Goal: Task Accomplishment & Management: Use online tool/utility

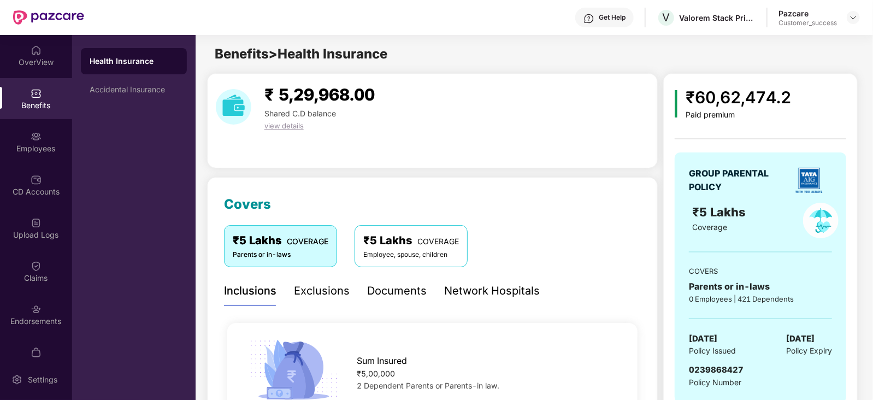
scroll to position [211, 0]
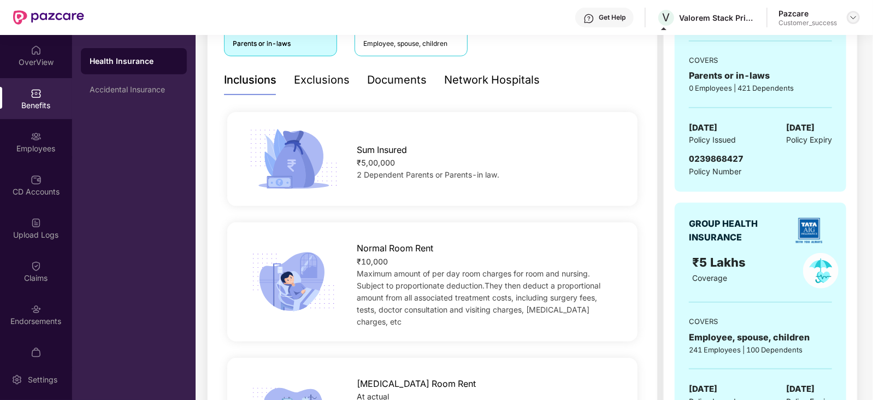
click at [852, 15] on img at bounding box center [853, 17] width 9 height 9
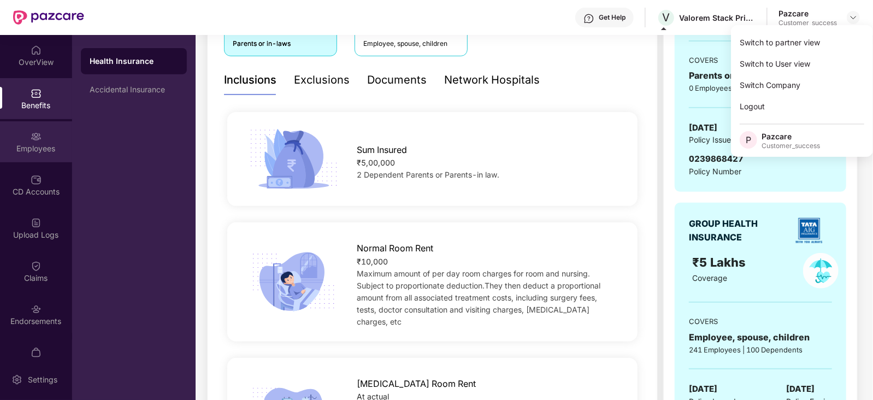
click at [17, 146] on div "Employees" at bounding box center [36, 148] width 72 height 11
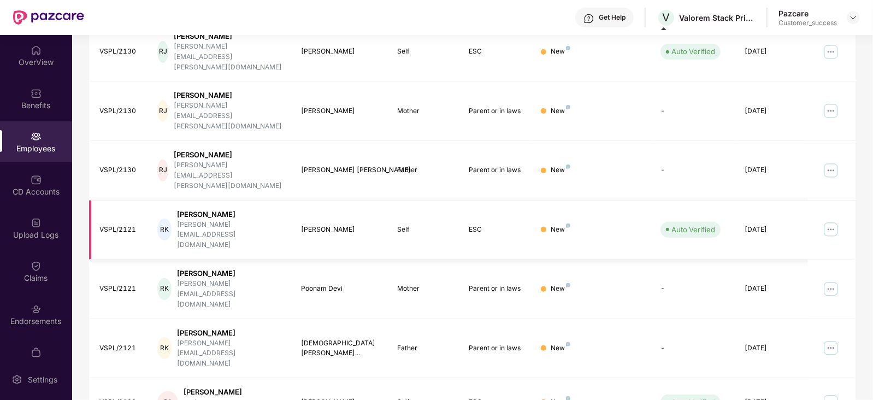
scroll to position [0, 0]
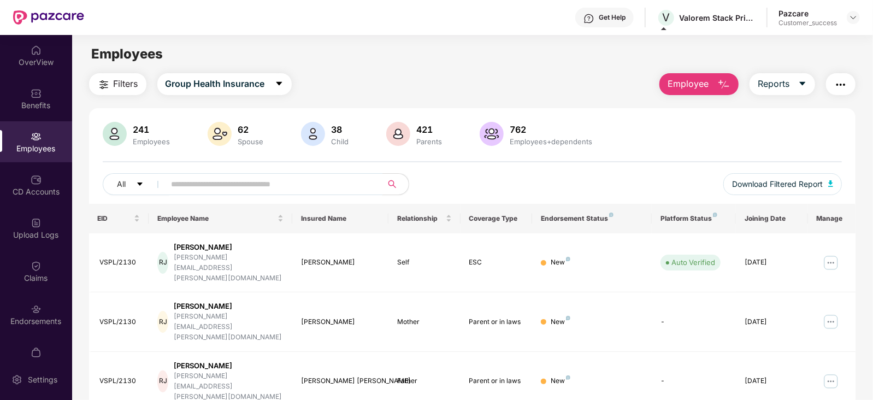
click at [187, 192] on input "text" at bounding box center [269, 184] width 196 height 16
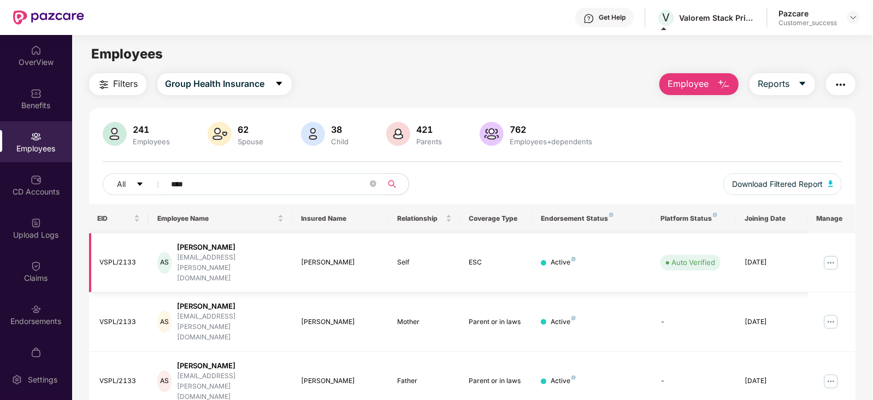
type input "****"
click at [830, 254] on img at bounding box center [830, 262] width 17 height 17
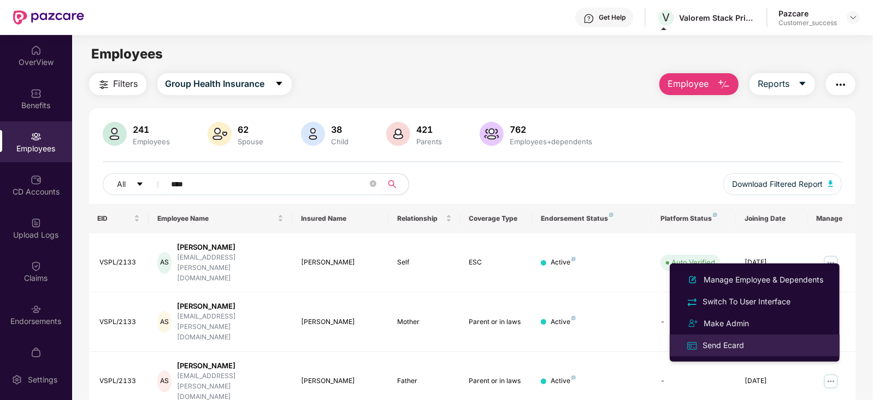
click at [724, 344] on div "Send Ecard" at bounding box center [723, 345] width 46 height 12
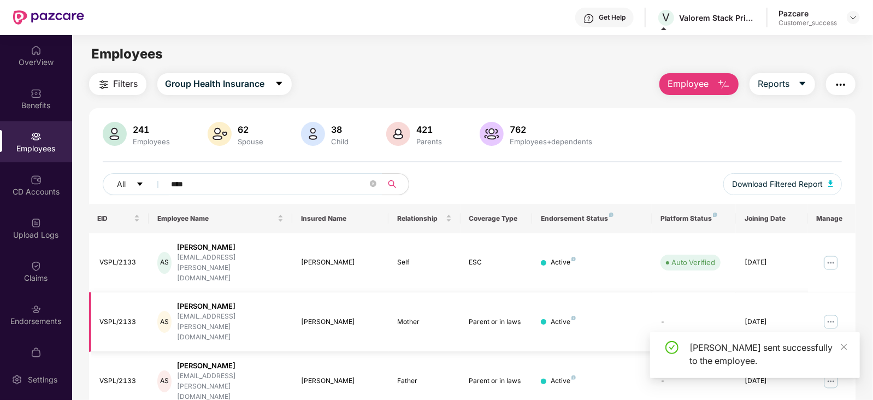
click at [832, 313] on img at bounding box center [830, 321] width 17 height 17
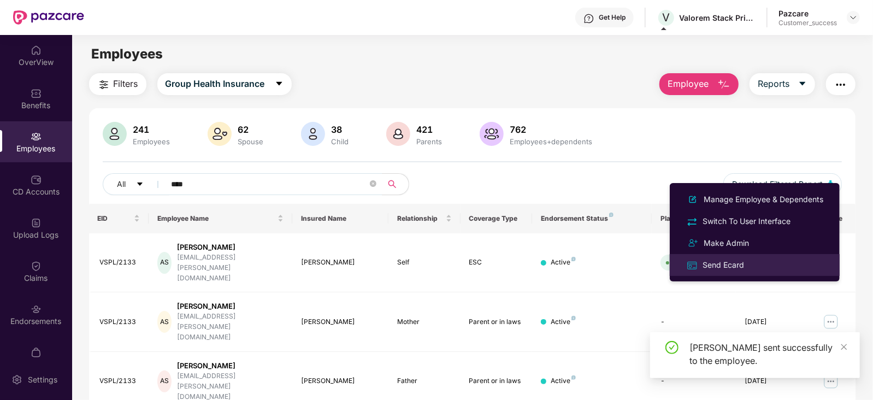
click at [783, 269] on div "Send Ecard" at bounding box center [754, 264] width 141 height 13
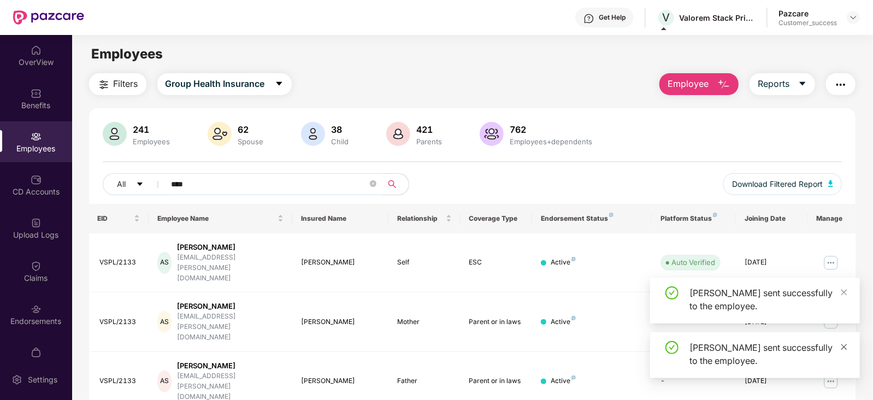
click at [844, 344] on icon "close" at bounding box center [844, 347] width 8 height 8
click at [844, 345] on icon "close" at bounding box center [844, 347] width 8 height 8
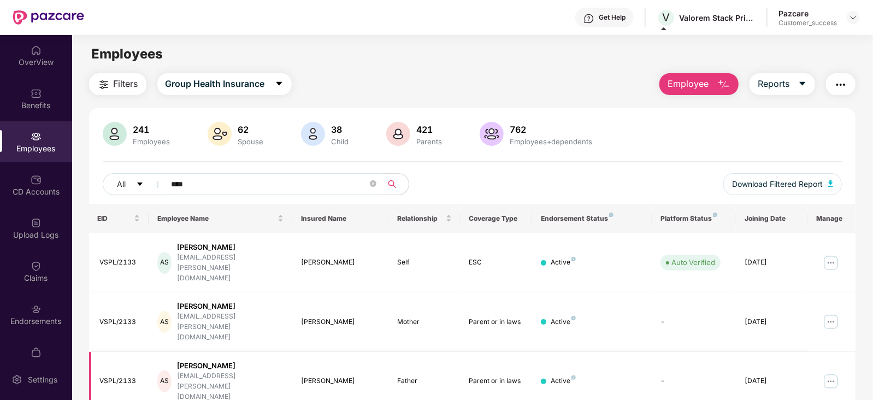
click at [829, 372] on img at bounding box center [830, 380] width 17 height 17
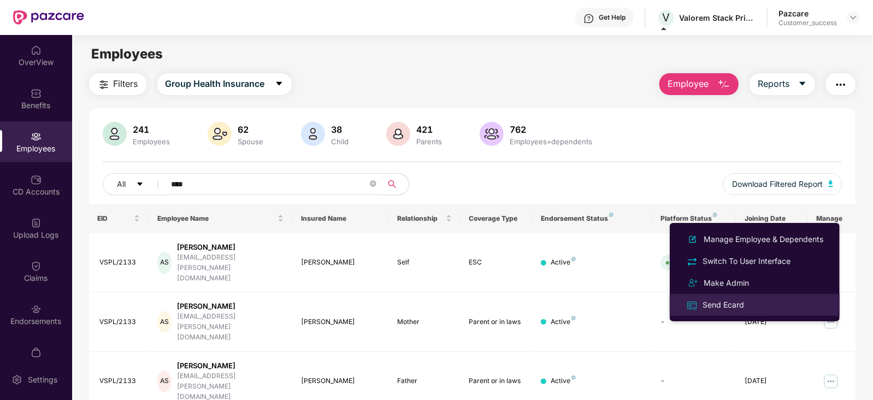
click at [738, 299] on div "Send Ecard" at bounding box center [723, 305] width 46 height 12
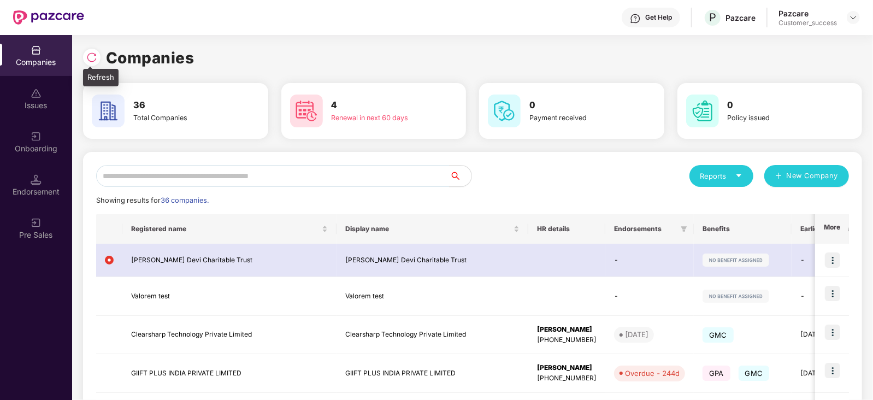
click at [97, 58] on div at bounding box center [91, 57] width 17 height 17
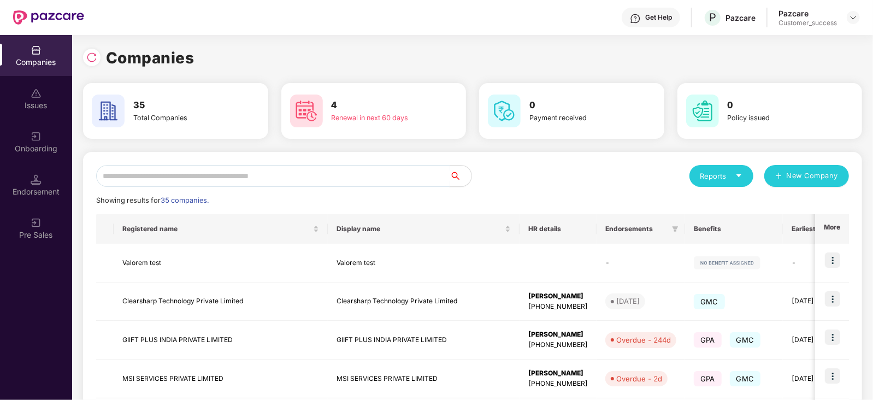
click at [189, 176] on input "text" at bounding box center [272, 176] width 353 height 22
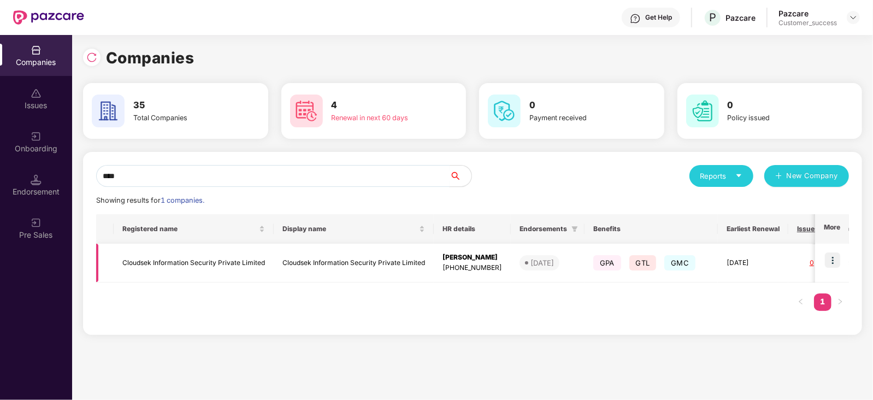
type input "****"
click at [835, 258] on img at bounding box center [832, 259] width 15 height 15
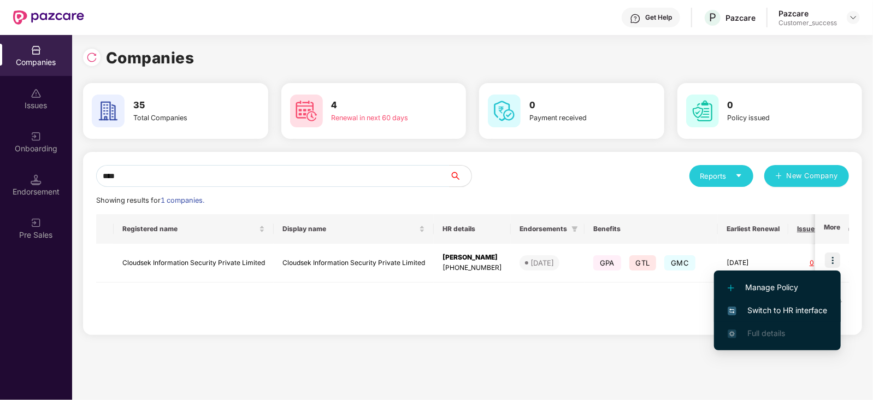
click at [802, 312] on span "Switch to HR interface" at bounding box center [776, 310] width 99 height 12
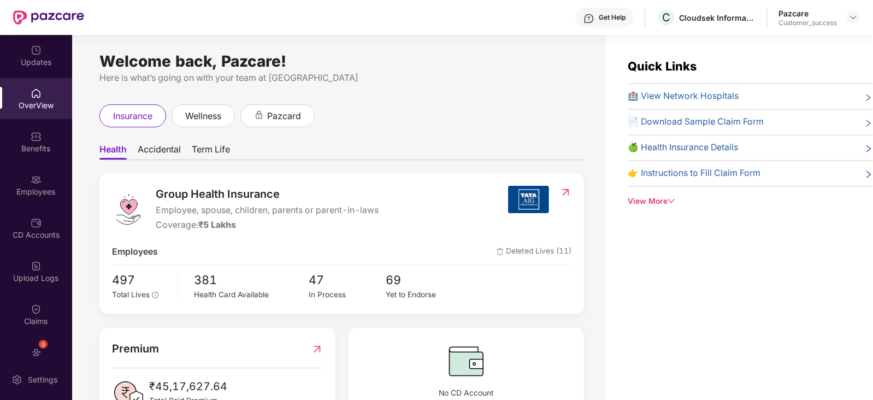
click at [27, 176] on div "Employees" at bounding box center [36, 184] width 72 height 41
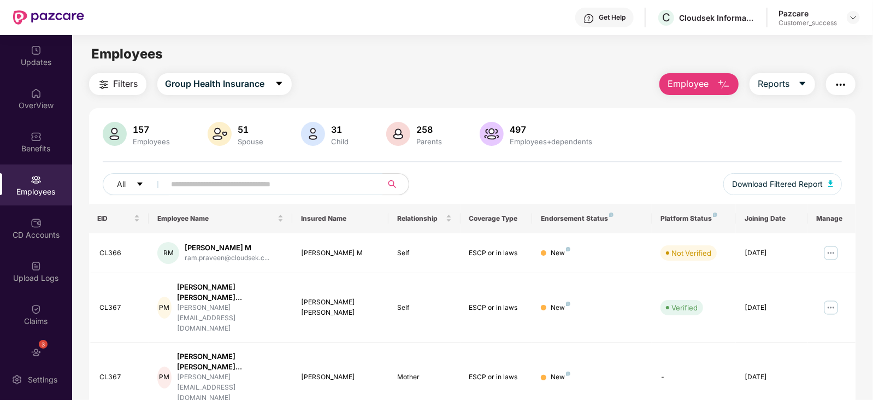
click at [192, 192] on span at bounding box center [270, 184] width 224 height 22
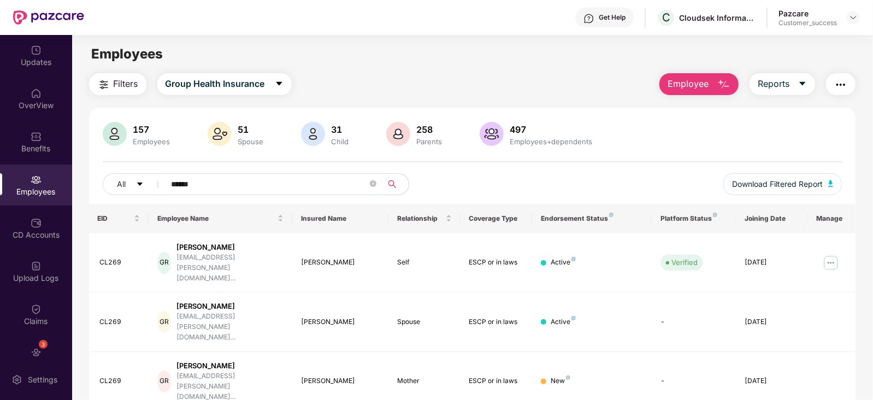
scroll to position [48, 0]
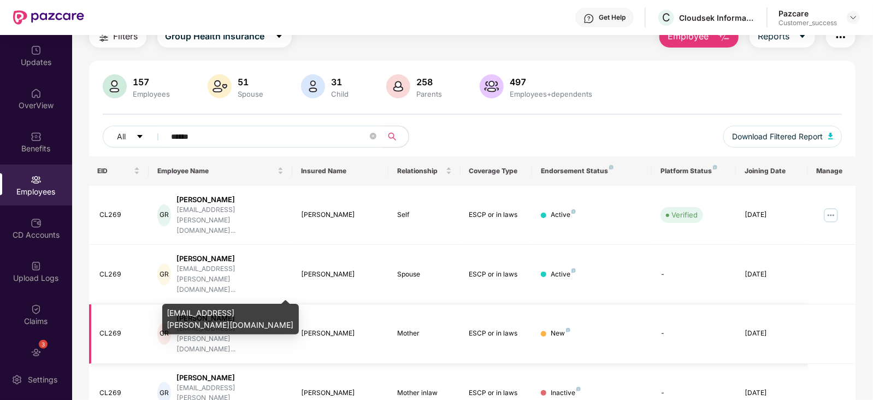
type input "******"
click at [250, 323] on div "[EMAIL_ADDRESS][PERSON_NAME][DOMAIN_NAME]..." at bounding box center [229, 338] width 107 height 31
copy div "[EMAIL_ADDRESS][PERSON_NAME][DOMAIN_NAME]..."
